Goal: Task Accomplishment & Management: Complete application form

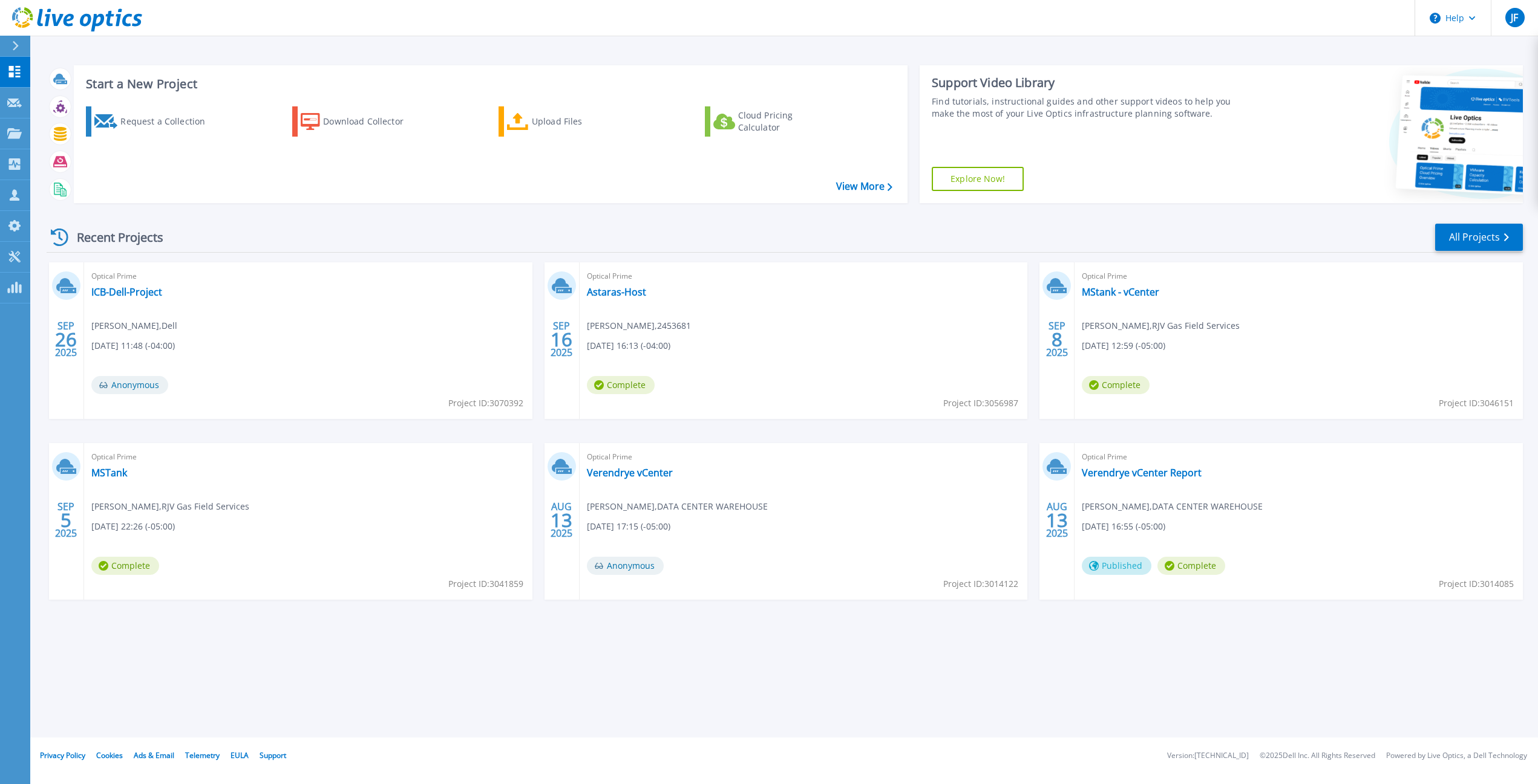
click at [372, 485] on div "Optical Prime MSTank Abe Safa , RJV Gas Field Services 09/04/2025, 22:26 (-05:0…" at bounding box center [308, 521] width 448 height 157
click at [852, 229] on div "Recent Projects All Projects" at bounding box center [784, 237] width 1476 height 30
click at [123, 128] on div "Request a Collection" at bounding box center [168, 122] width 97 height 24
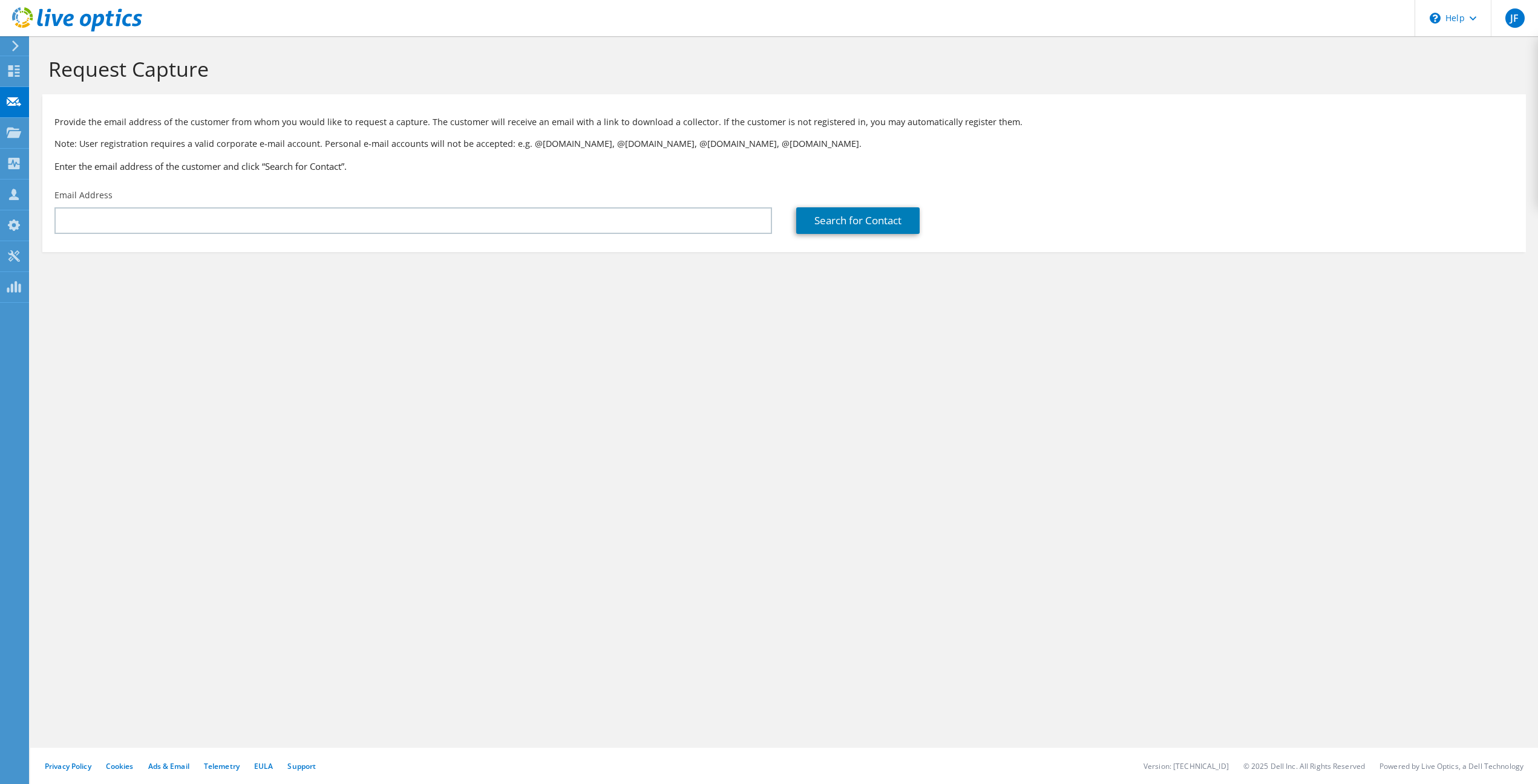
click at [949, 357] on div "Request Capture Provide the email address of the customer from whom you would l…" at bounding box center [784, 411] width 1508 height 748
click at [413, 238] on div "Email Address" at bounding box center [413, 211] width 742 height 57
drag, startPoint x: 1237, startPoint y: 438, endPoint x: 1153, endPoint y: 440, distance: 84.0
click at [1232, 438] on div "Request Capture Provide the email address of the customer from whom you would l…" at bounding box center [784, 411] width 1508 height 748
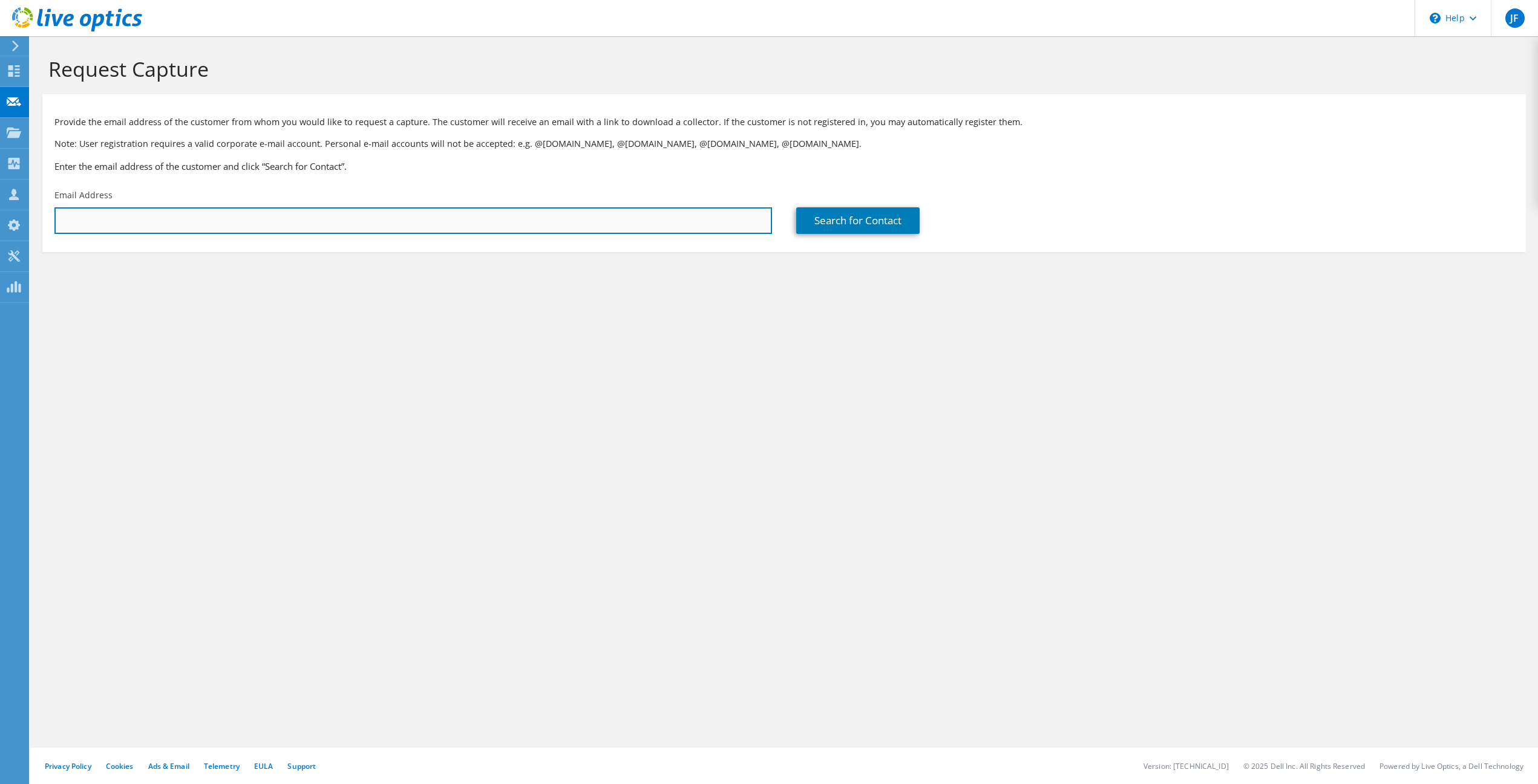
click at [411, 214] on input "text" at bounding box center [413, 220] width 718 height 27
paste input "vincent.cruz@gmha.org"
type input "vincent.cruz@gmha.org"
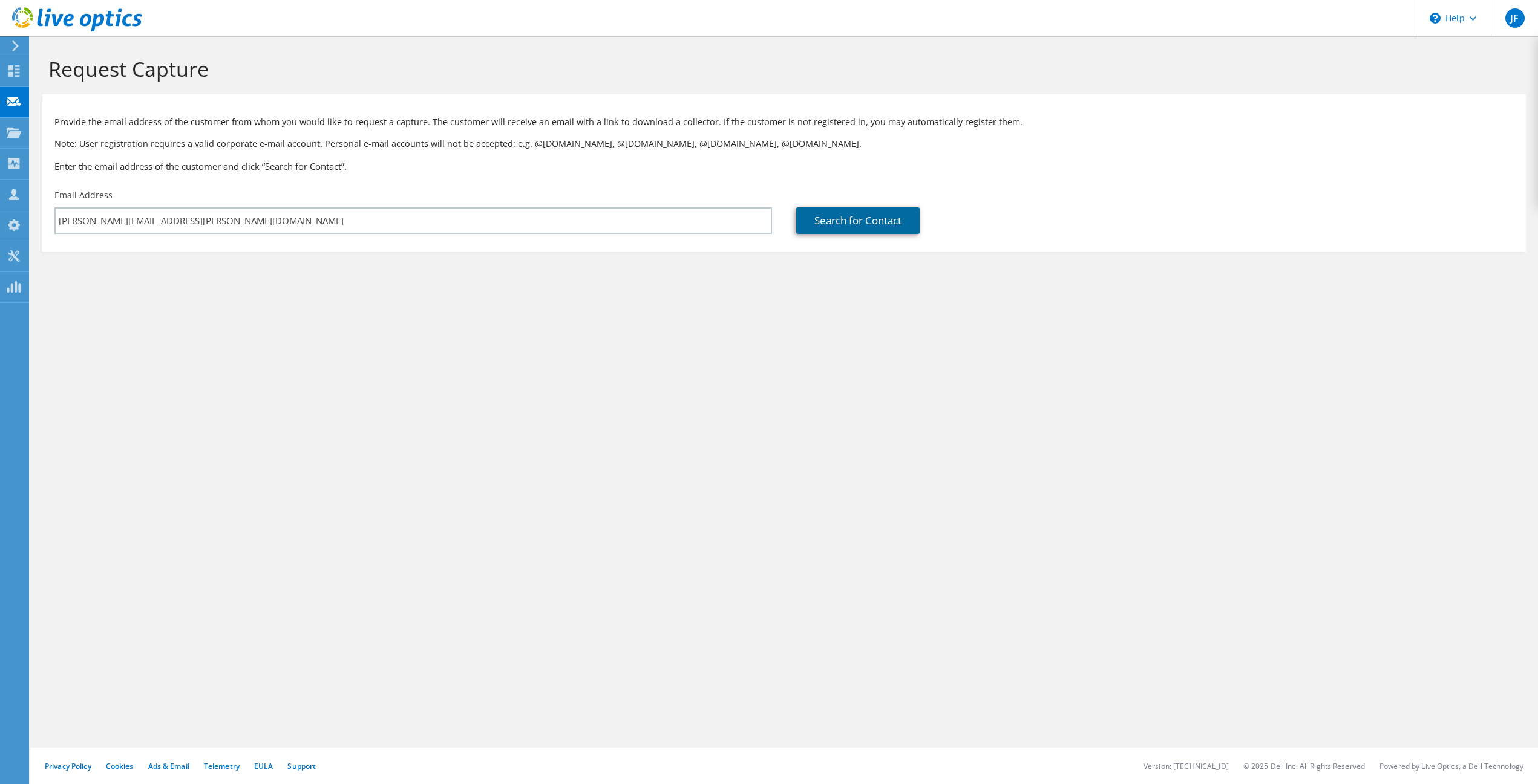
click at [853, 224] on link "Search for Contact" at bounding box center [859, 220] width 124 height 27
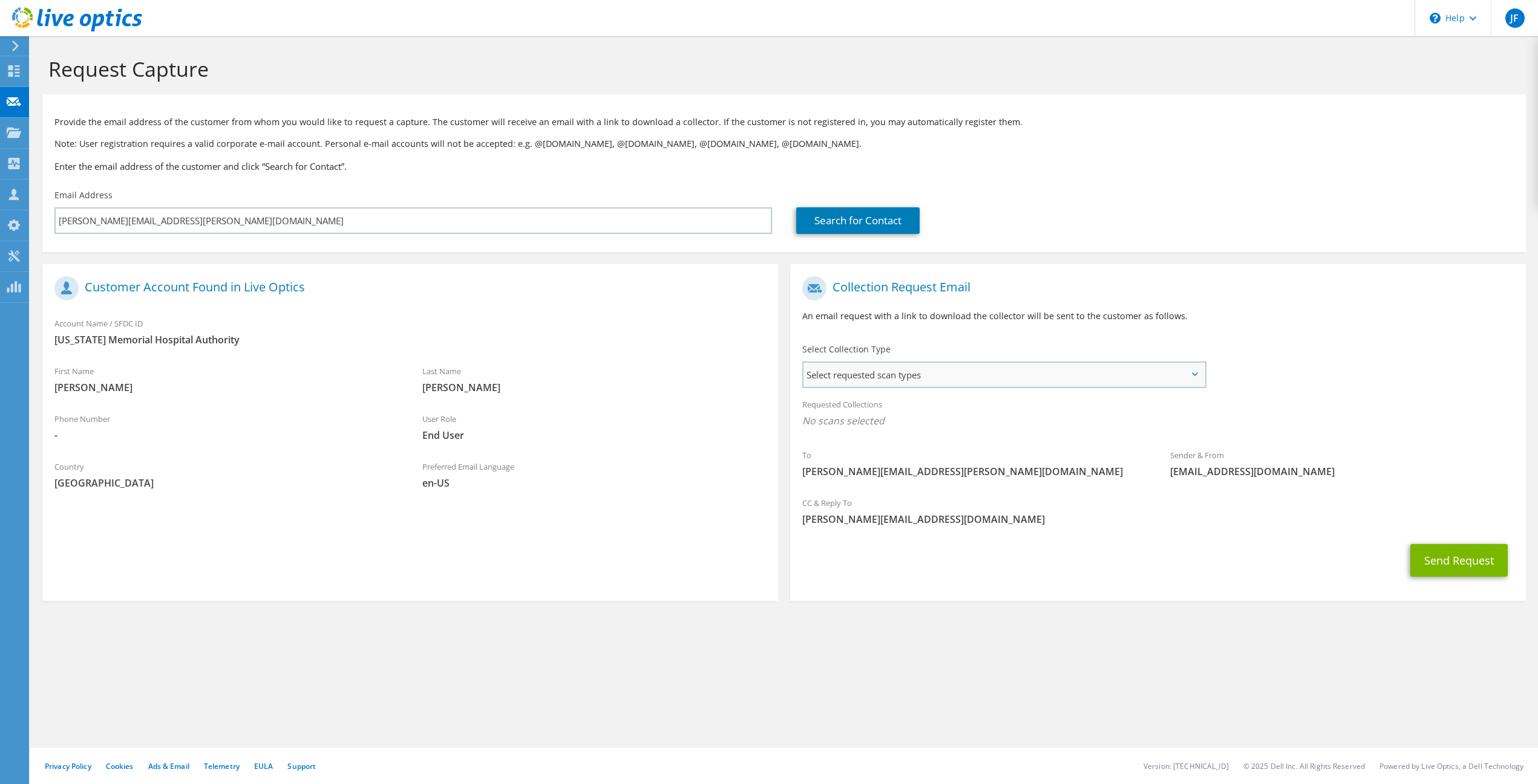
click at [978, 373] on span "Select requested scan types" at bounding box center [1003, 375] width 401 height 24
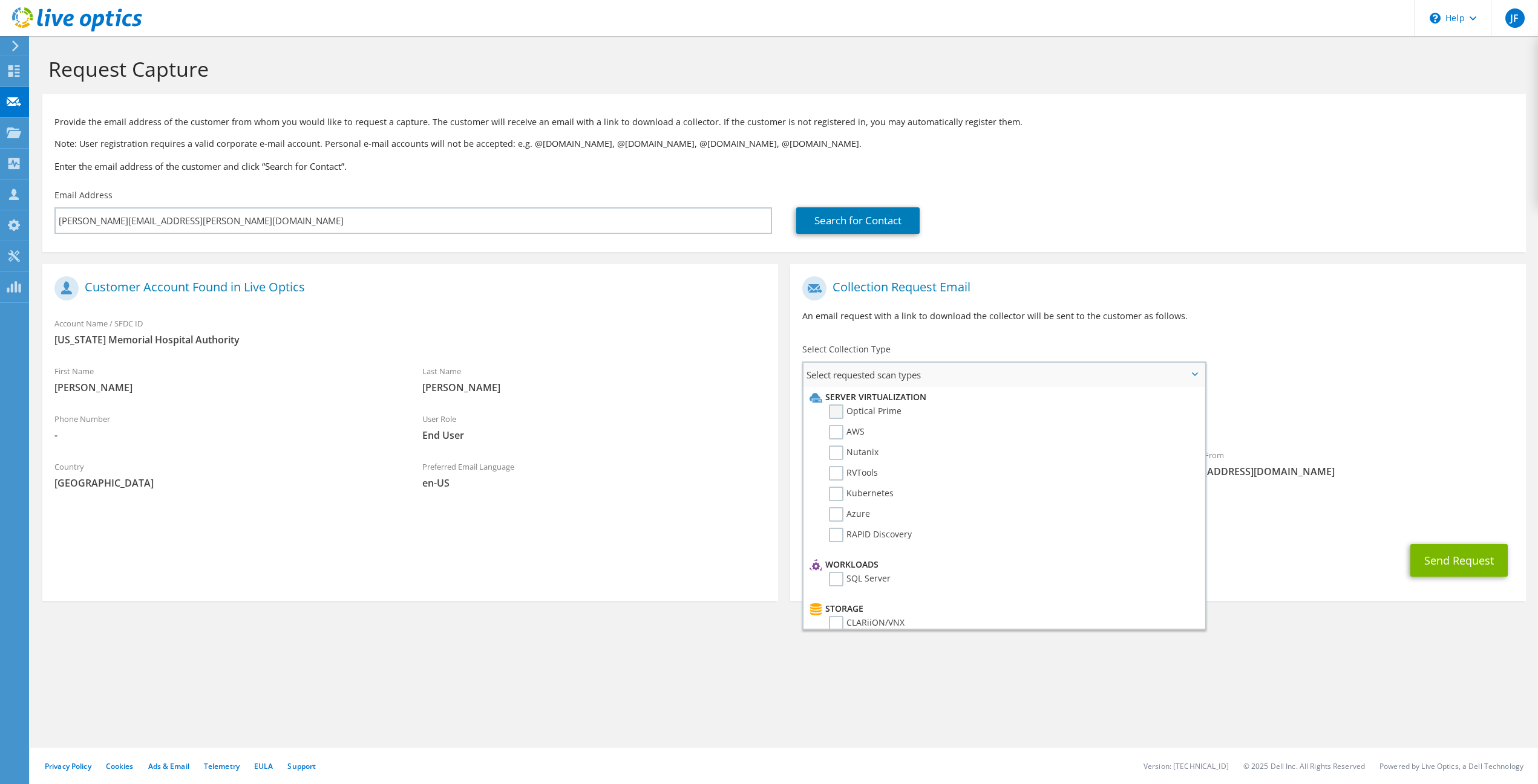
click at [843, 412] on label "Optical Prime" at bounding box center [865, 412] width 72 height 15
click at [0, 0] on input "Optical Prime" at bounding box center [0, 0] width 0 height 0
click at [1444, 568] on button "Send Request" at bounding box center [1459, 564] width 98 height 33
